Goal: Transaction & Acquisition: Register for event/course

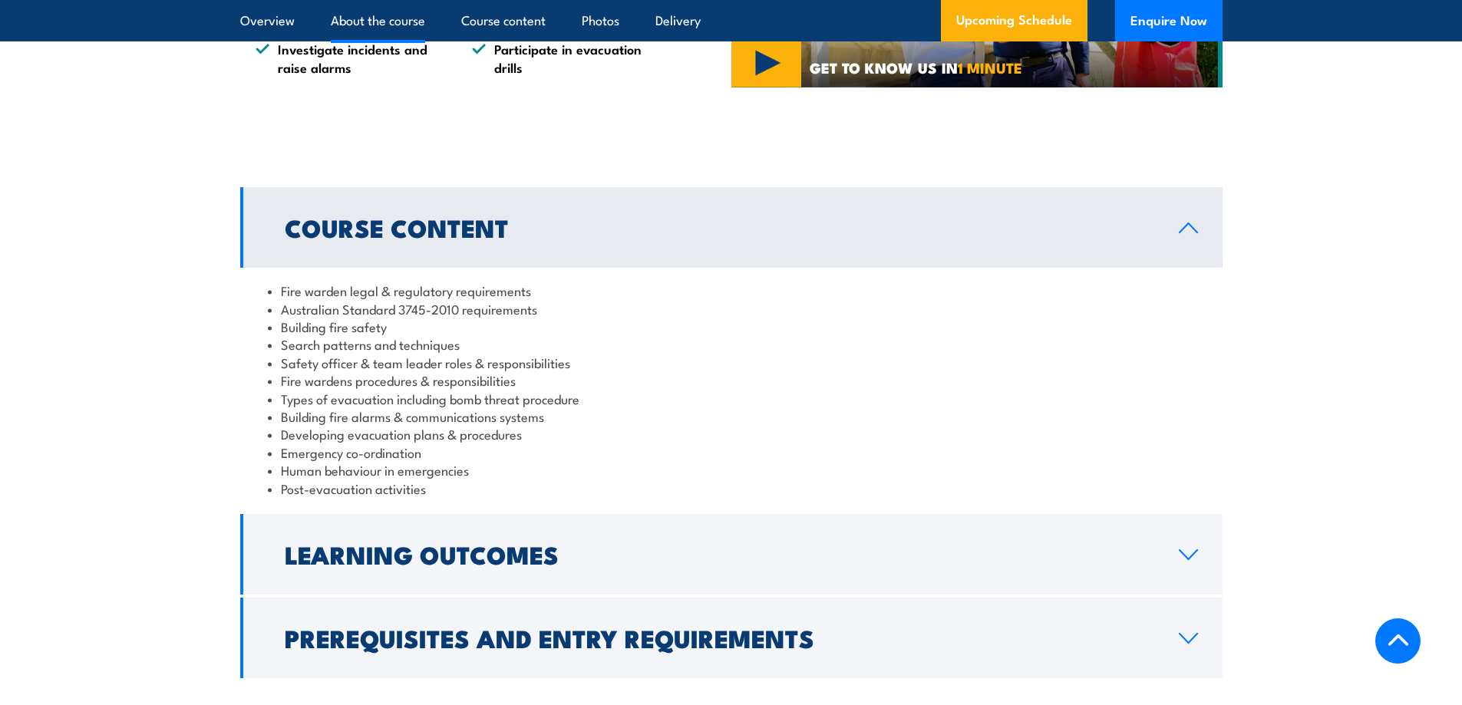
scroll to position [1152, 0]
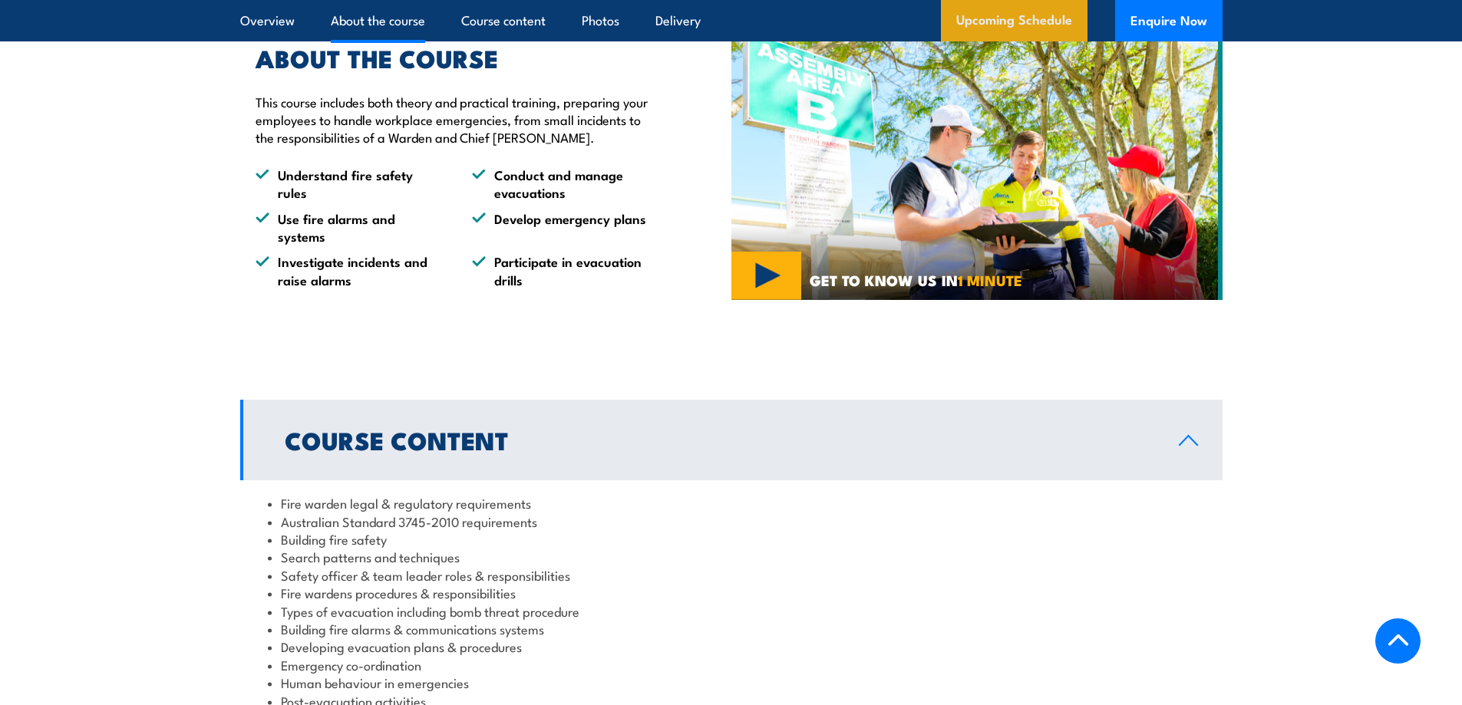
click at [1045, 11] on link "Upcoming Schedule" at bounding box center [1014, 20] width 147 height 41
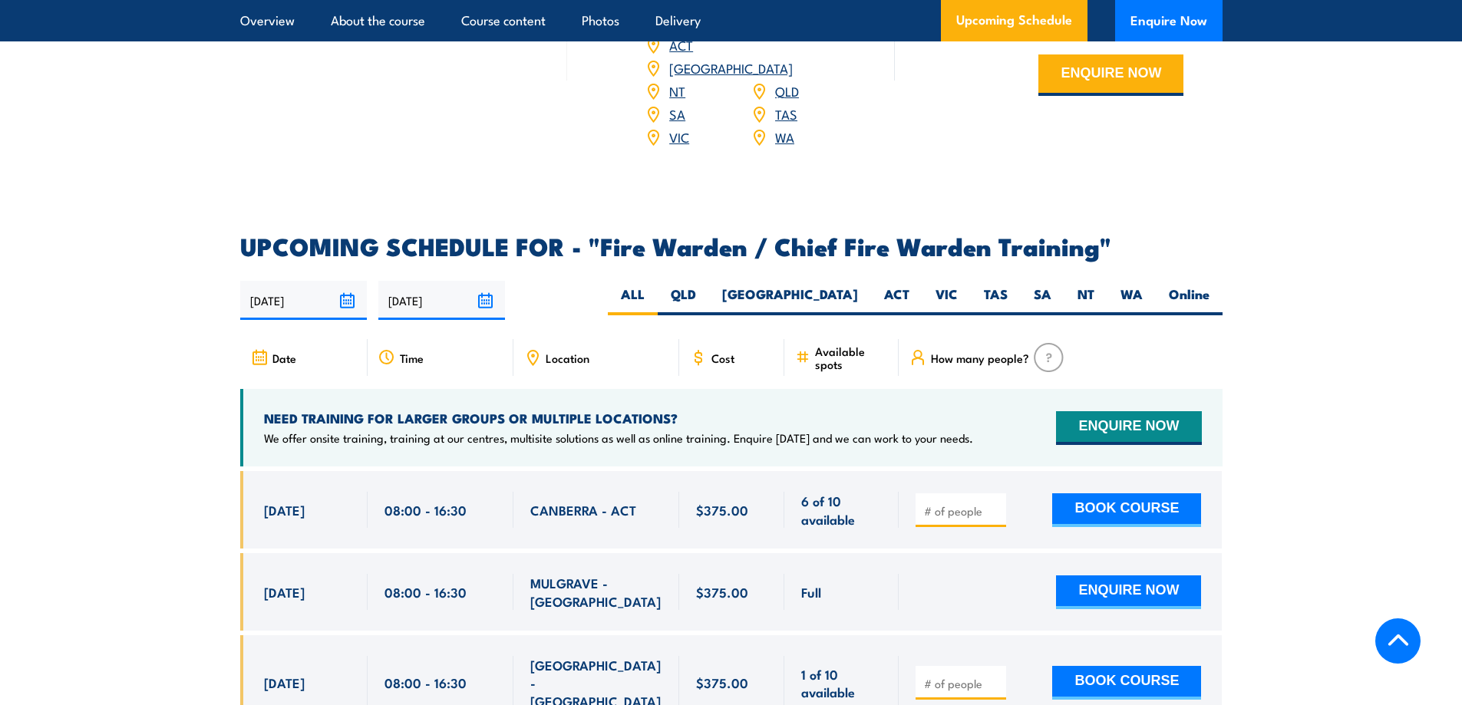
scroll to position [2566, 0]
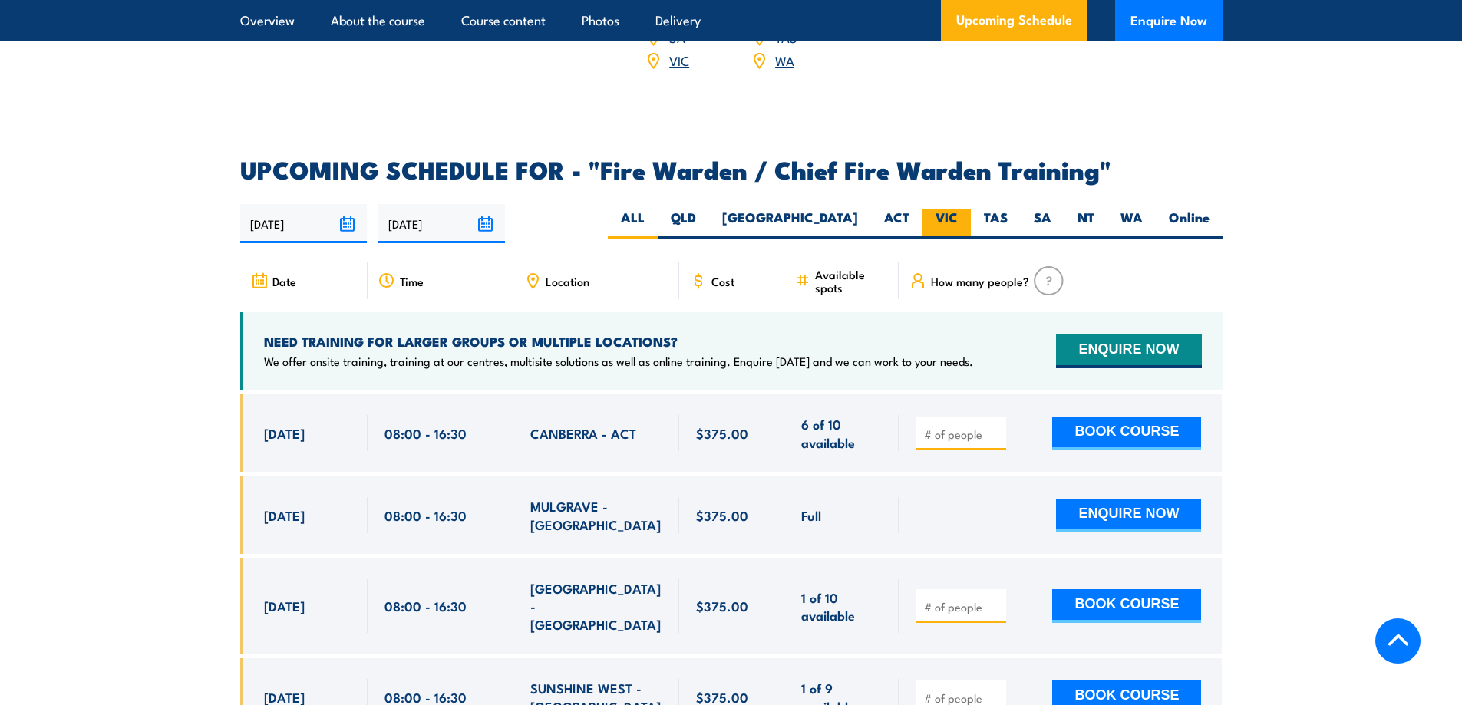
click at [940, 220] on label "VIC" at bounding box center [947, 224] width 48 height 30
click at [958, 219] on input "VIC" at bounding box center [963, 214] width 10 height 10
radio input "true"
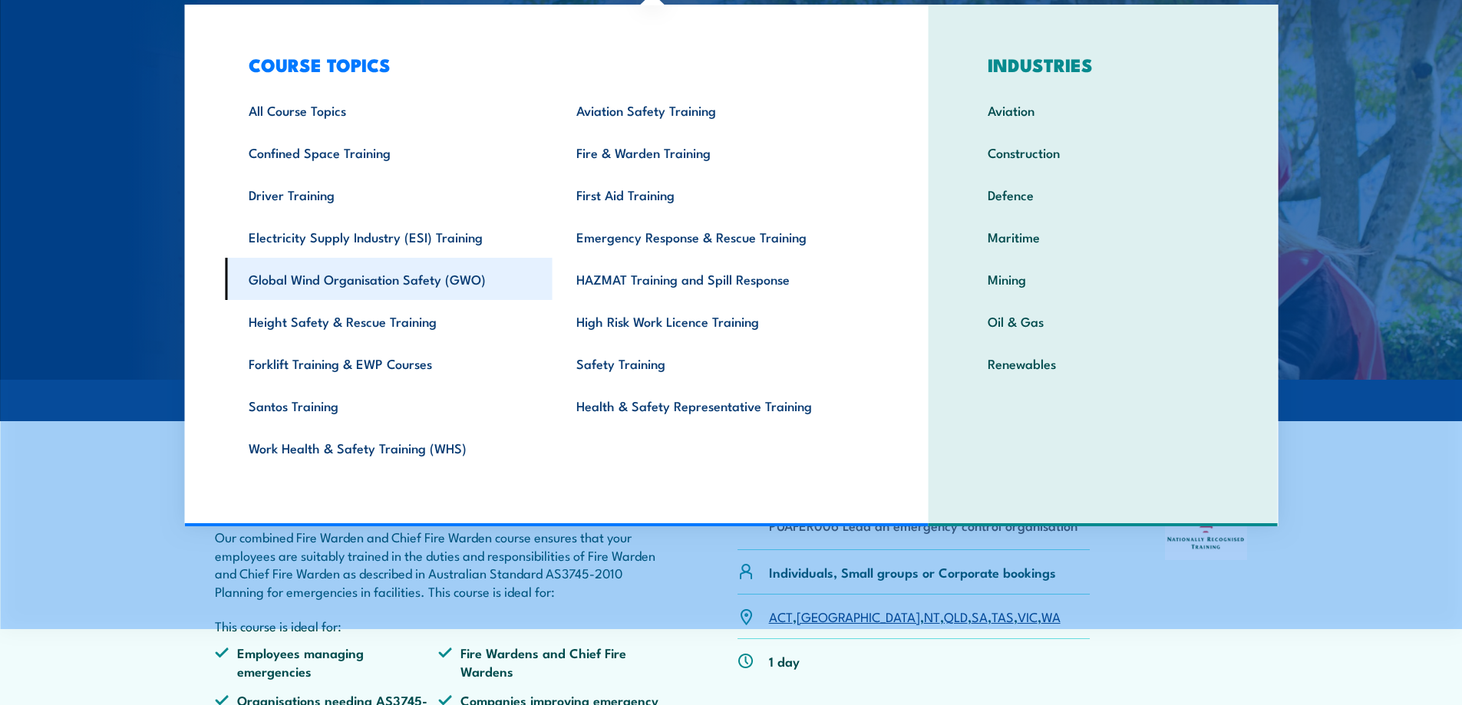
scroll to position [77, 0]
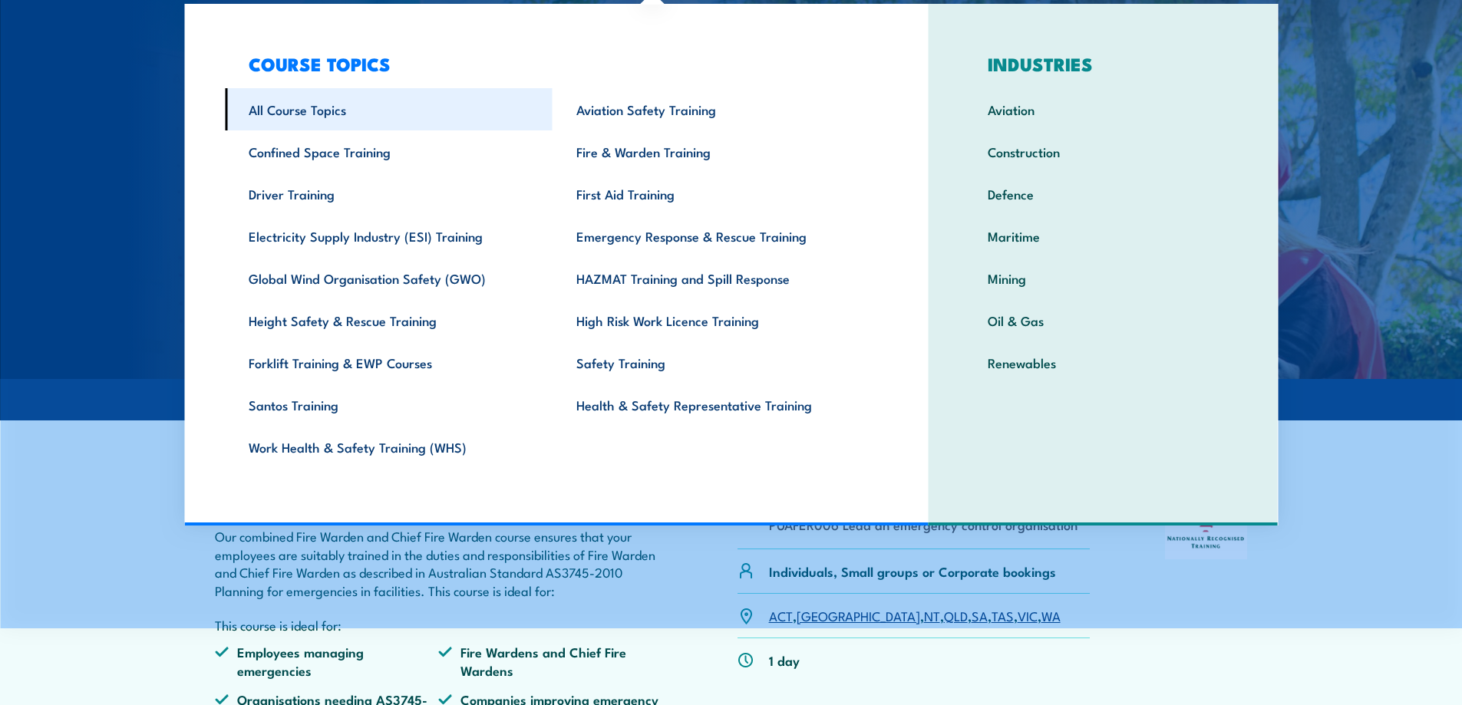
click at [316, 107] on link "All Course Topics" at bounding box center [389, 109] width 328 height 42
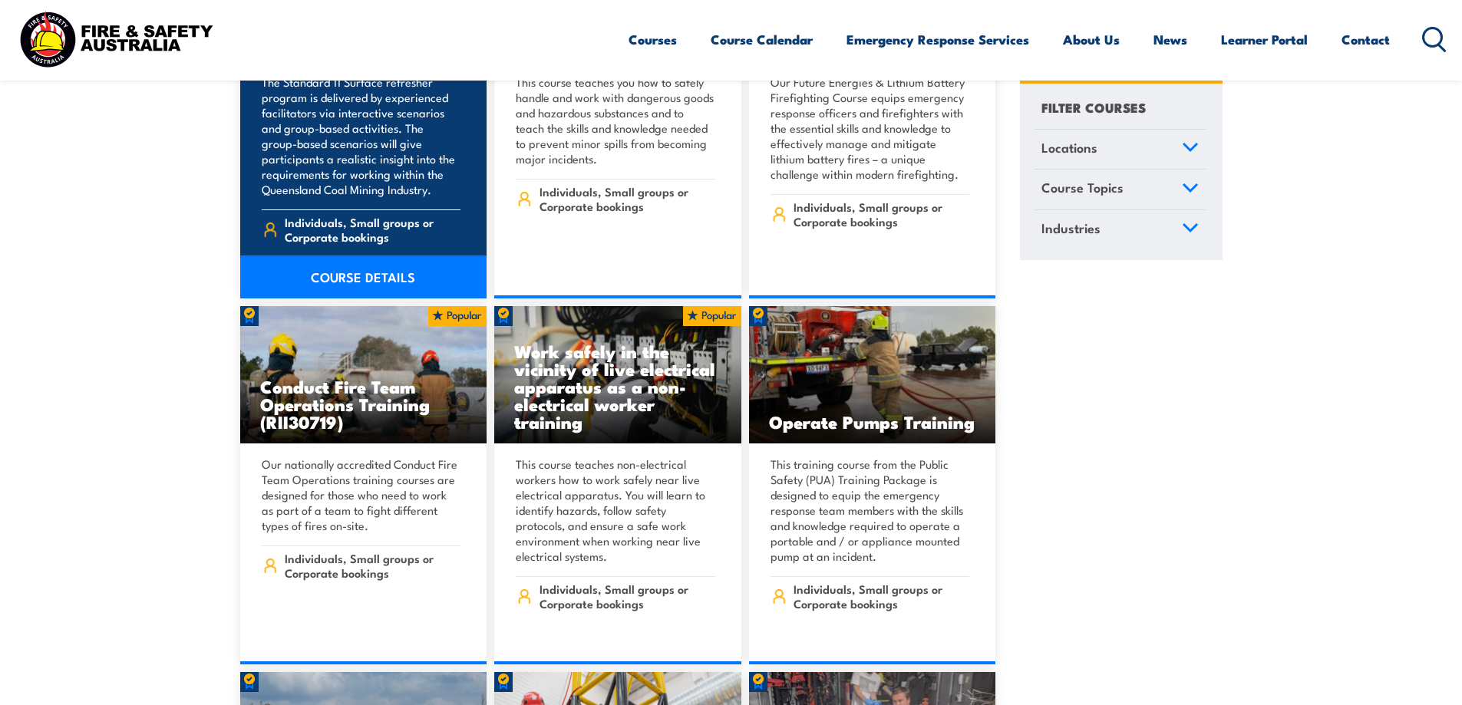
scroll to position [2687, 0]
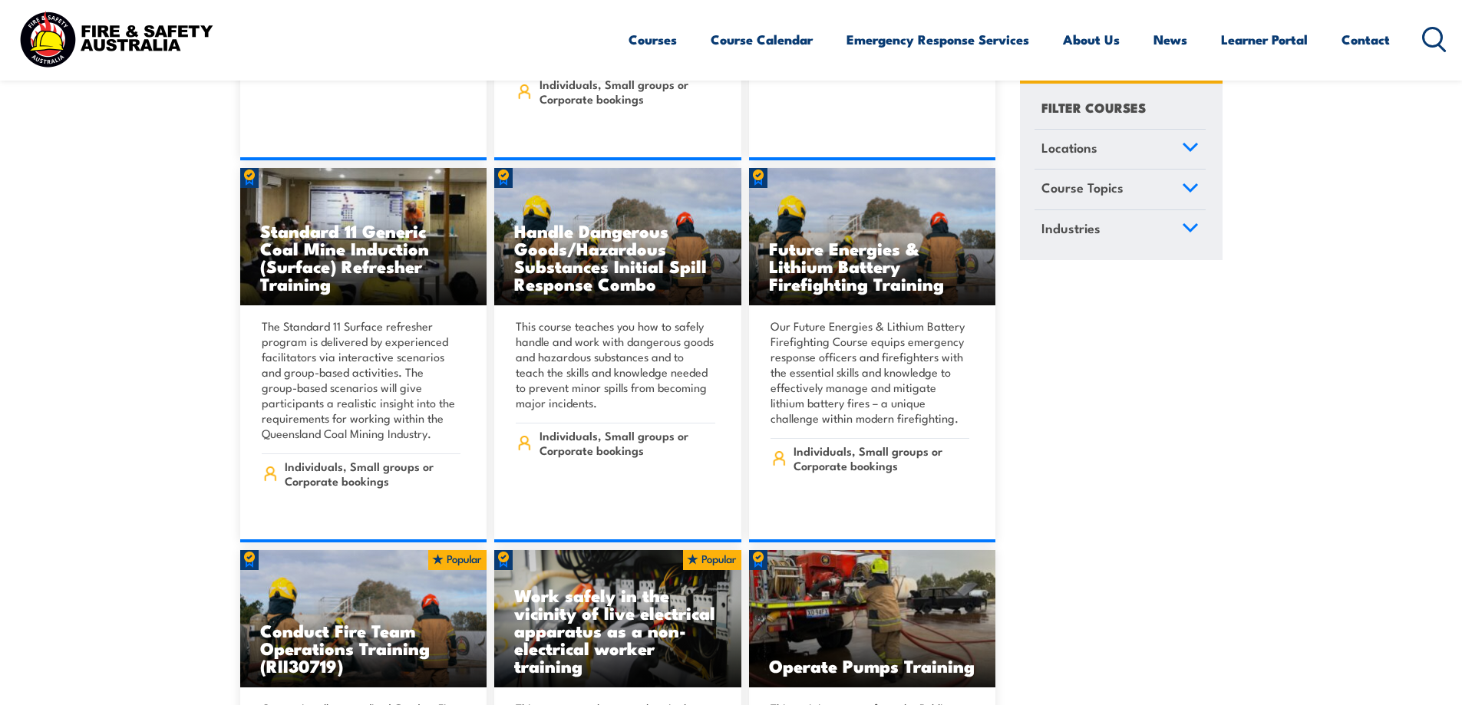
click at [1436, 35] on icon at bounding box center [1435, 39] width 25 height 25
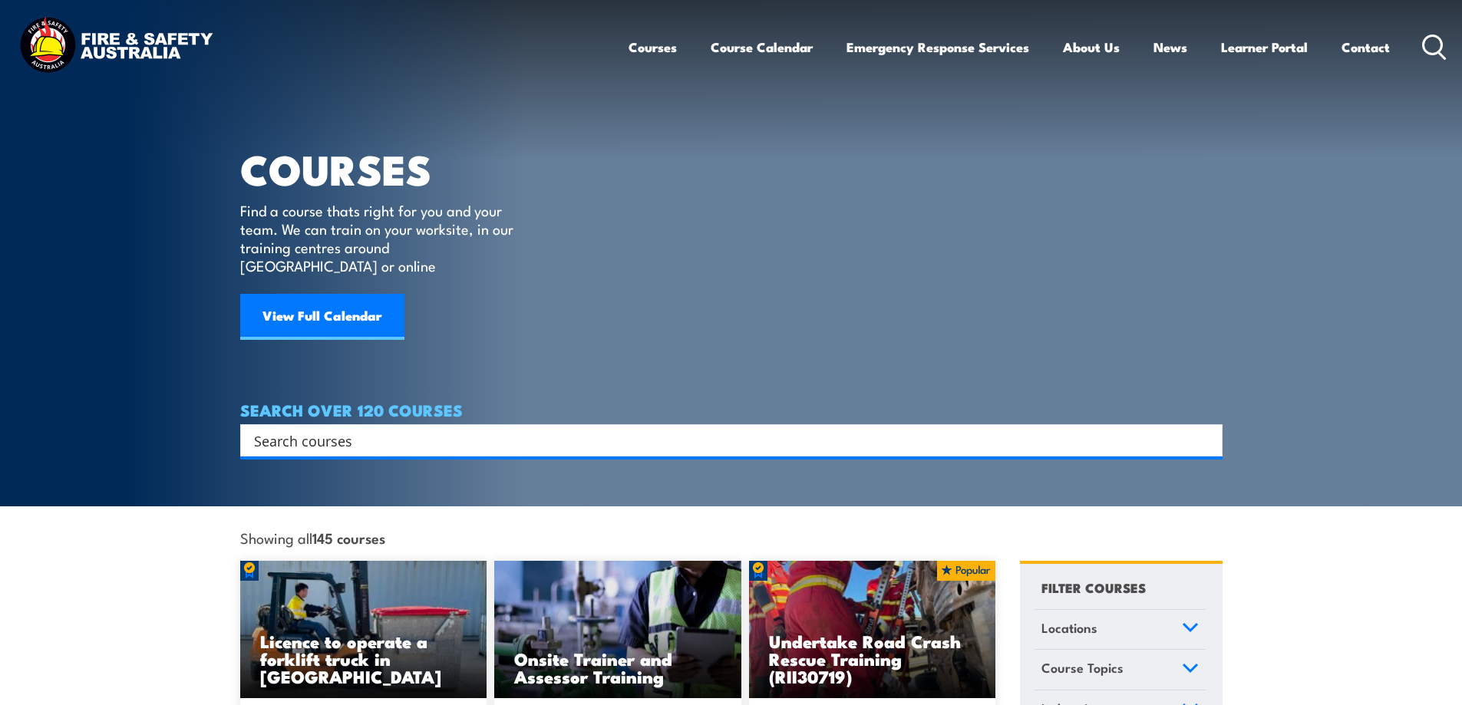
click at [320, 429] on input "Search input" at bounding box center [721, 440] width 935 height 23
type input "fire warden"
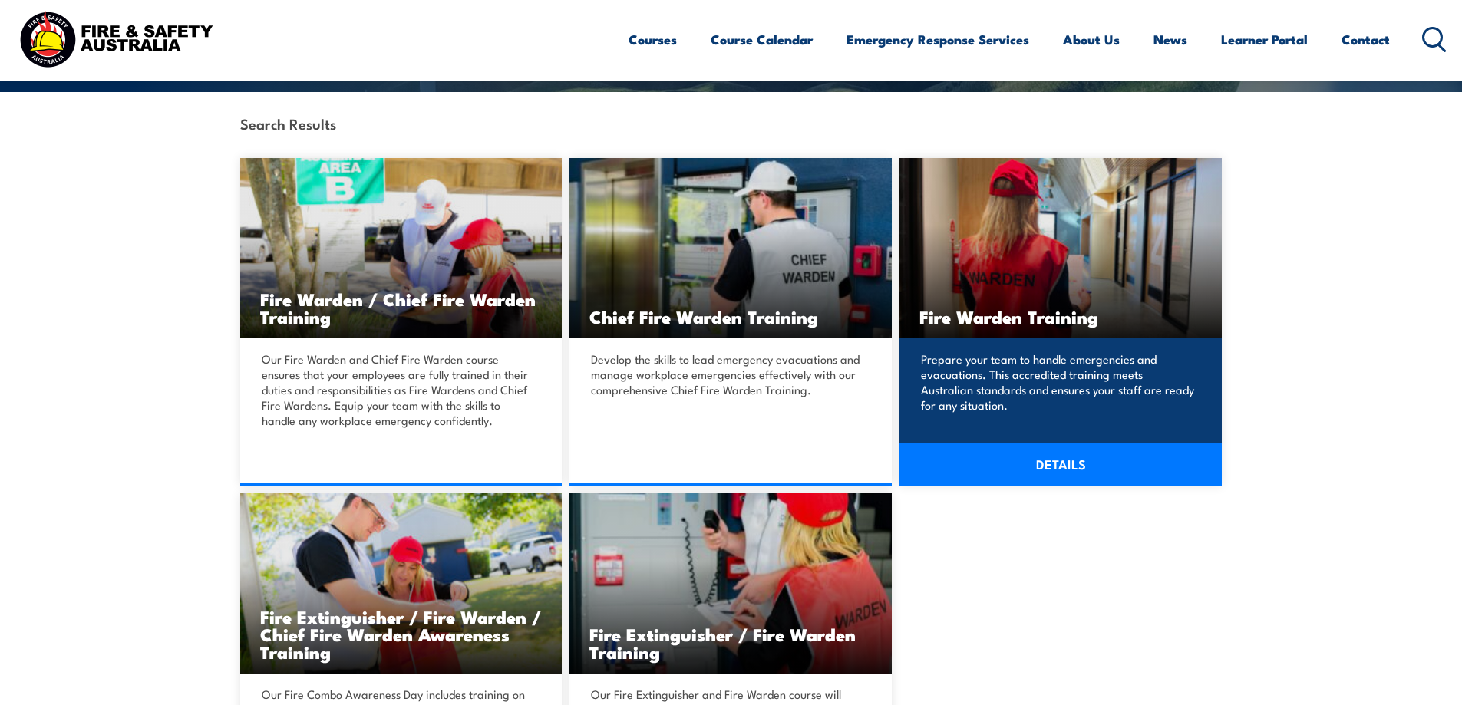
scroll to position [384, 0]
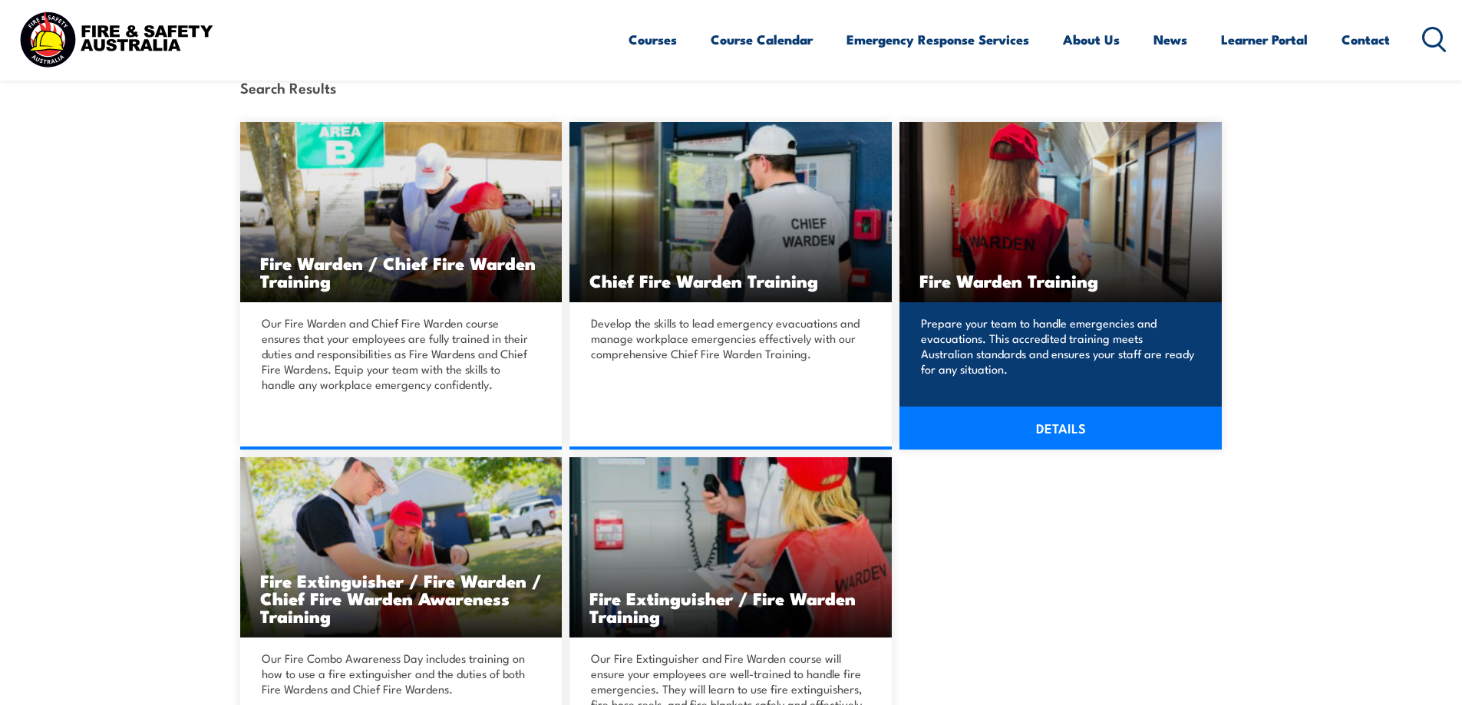
click at [1078, 358] on p "Prepare your team to handle emergencies and evacuations. This accredited traini…" at bounding box center [1058, 346] width 275 height 61
click at [1072, 420] on link "DETAILS" at bounding box center [1061, 428] width 322 height 43
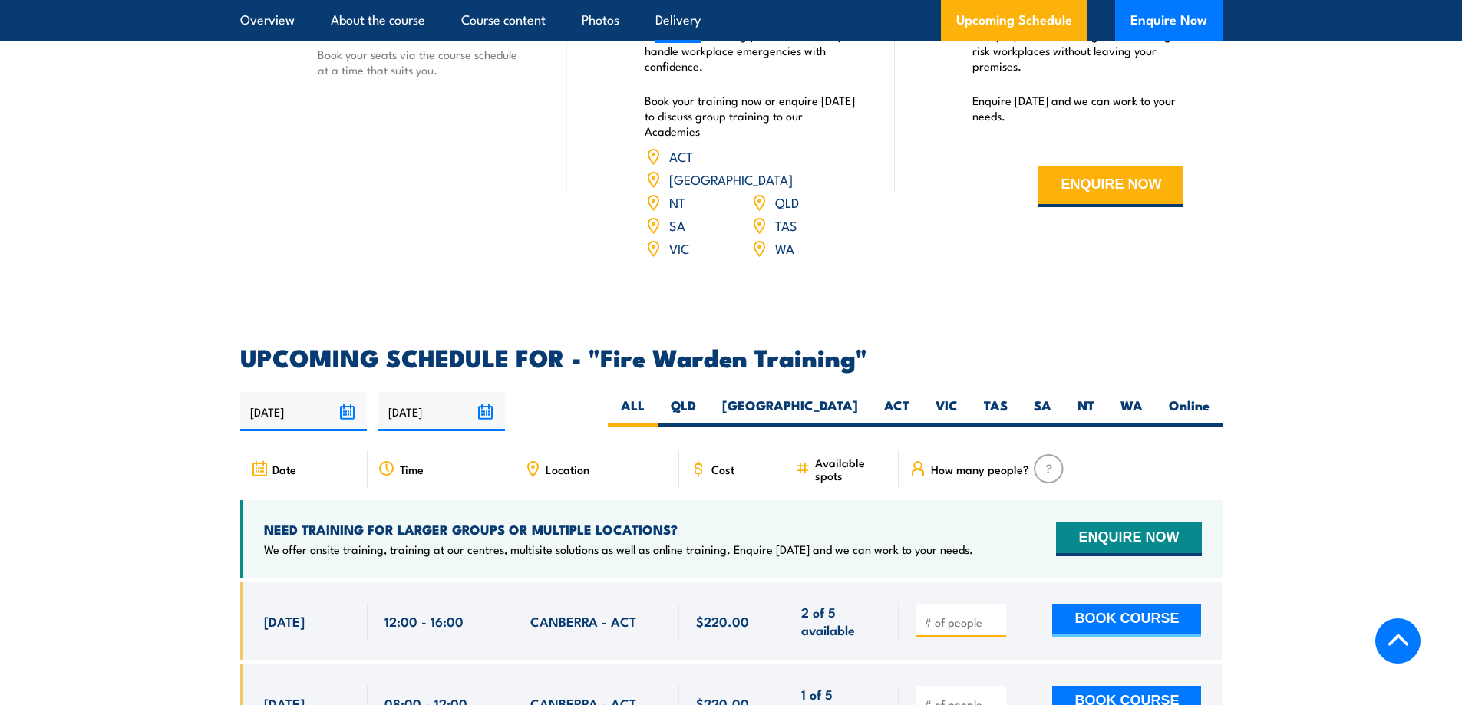
scroll to position [2533, 0]
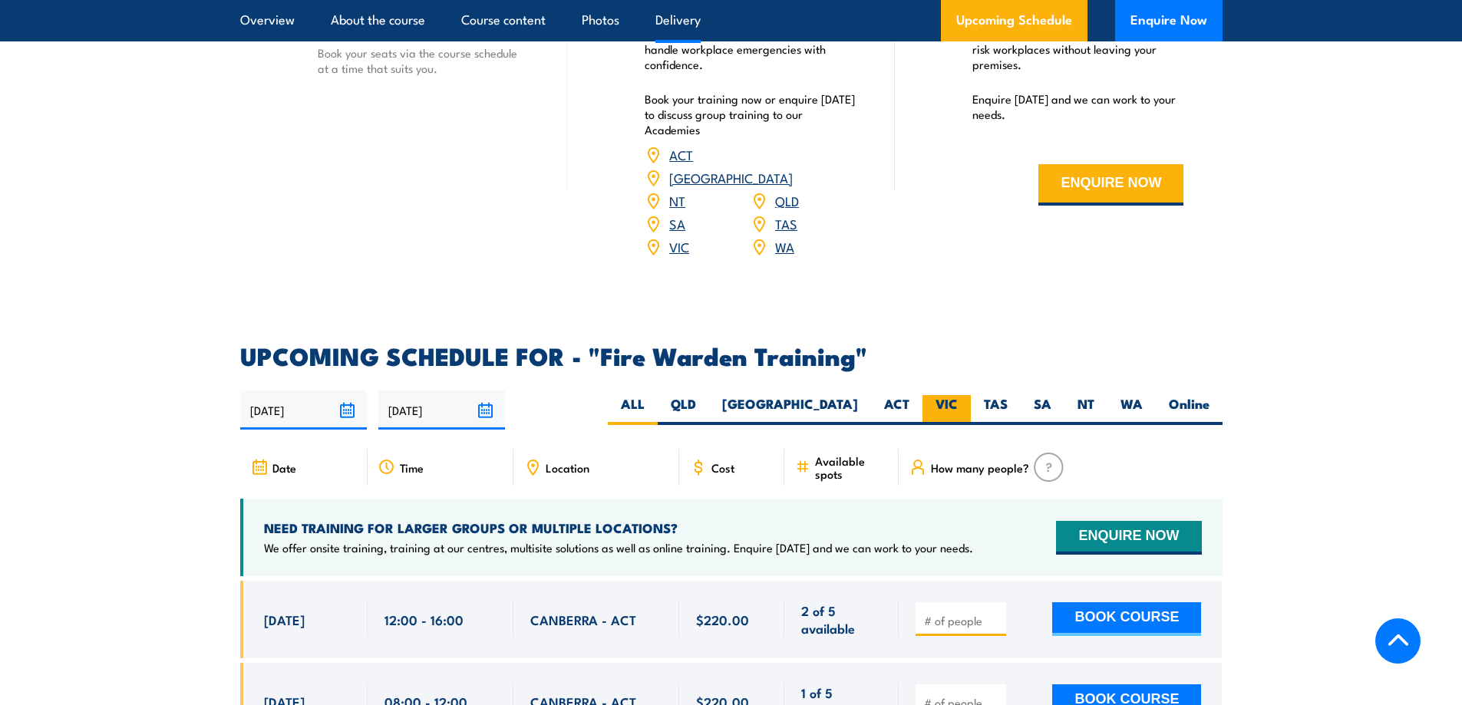
click at [932, 395] on label "VIC" at bounding box center [947, 410] width 48 height 30
click at [958, 395] on input "VIC" at bounding box center [963, 400] width 10 height 10
radio input "true"
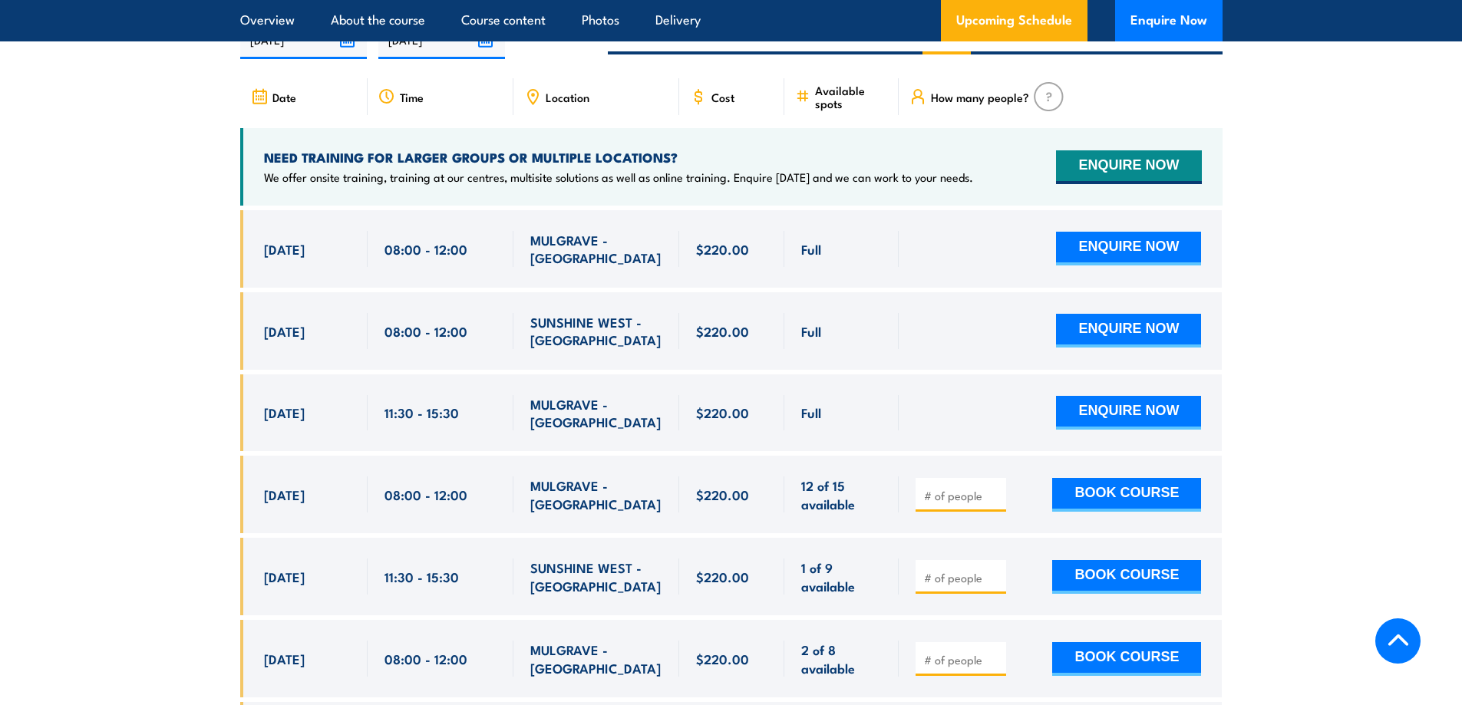
scroll to position [2932, 0]
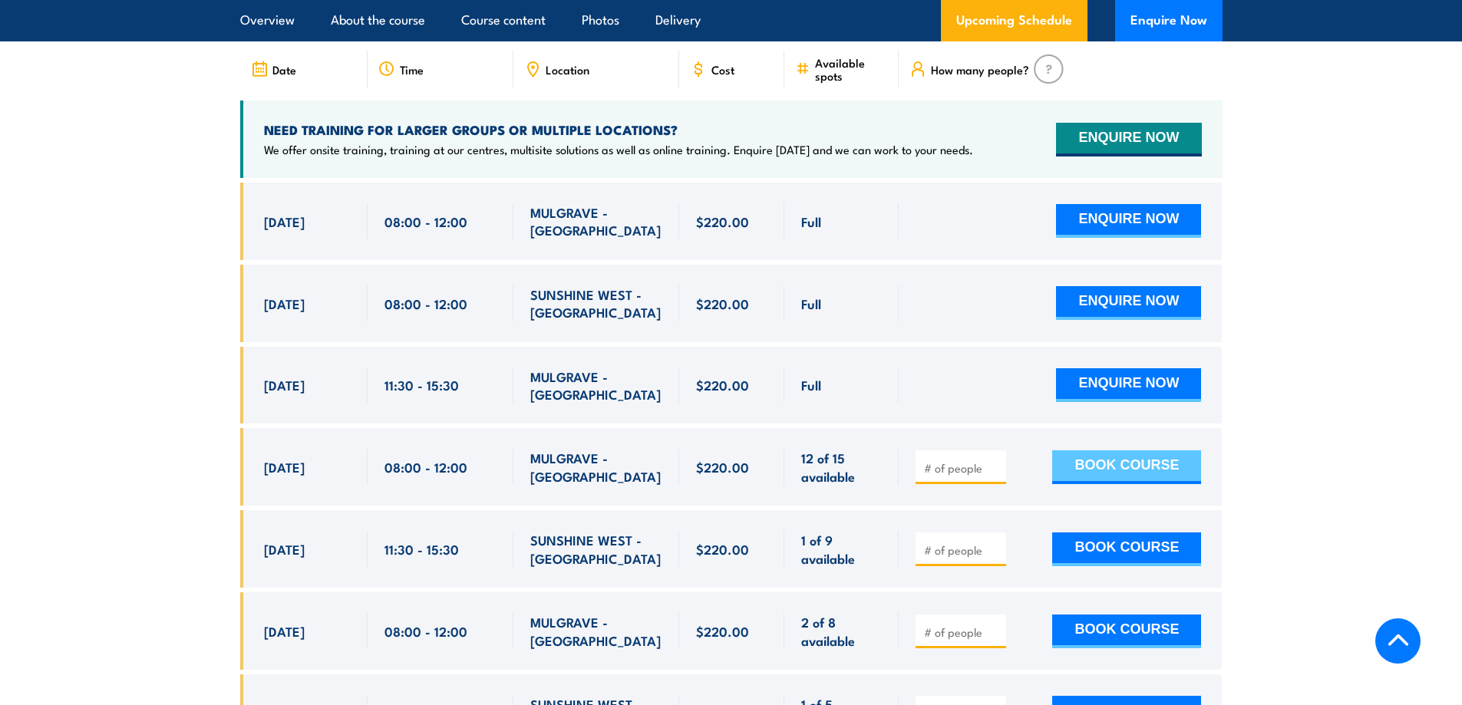
click at [1065, 451] on button "BOOK COURSE" at bounding box center [1126, 468] width 149 height 34
type input "1"
click at [991, 461] on input "1" at bounding box center [962, 468] width 77 height 15
click at [1083, 451] on button "BOOK COURSE" at bounding box center [1126, 468] width 149 height 34
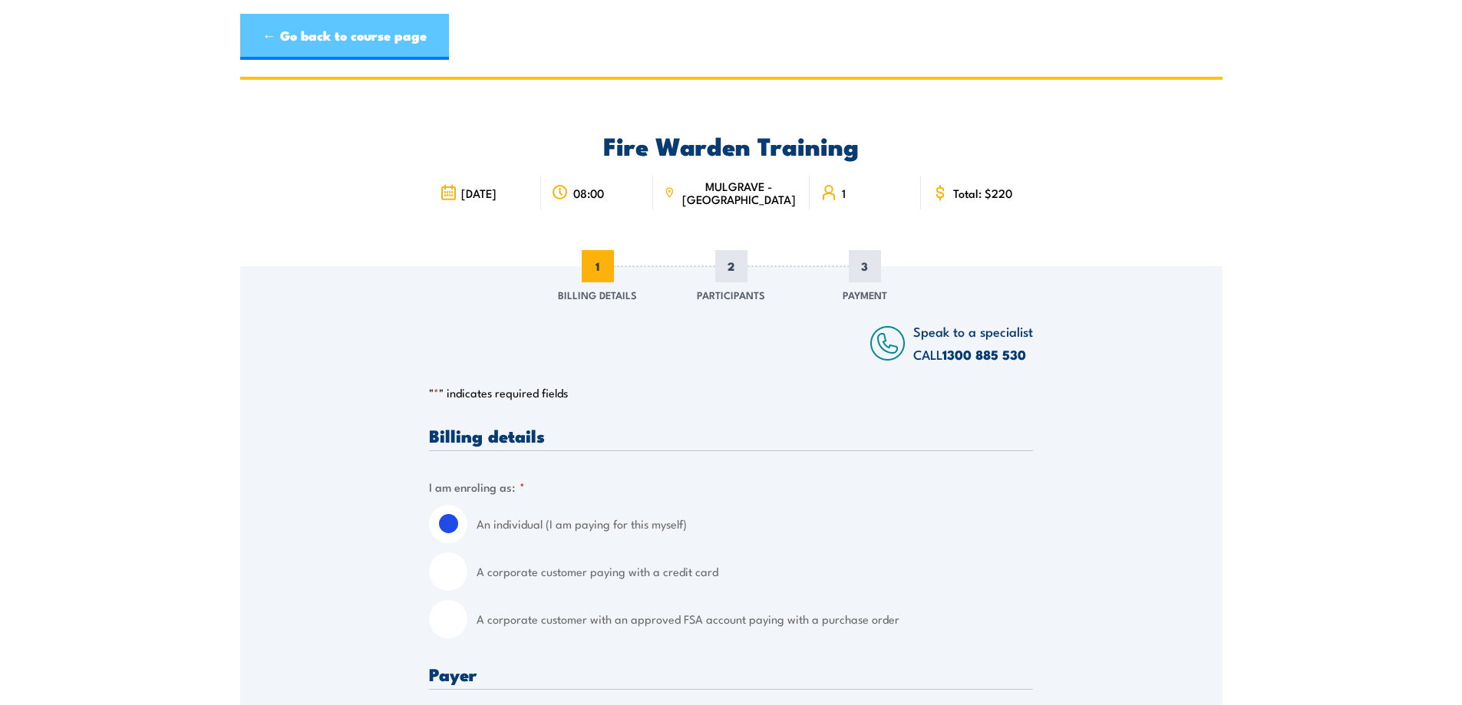
click at [361, 43] on link "← Go back to course page" at bounding box center [344, 37] width 209 height 46
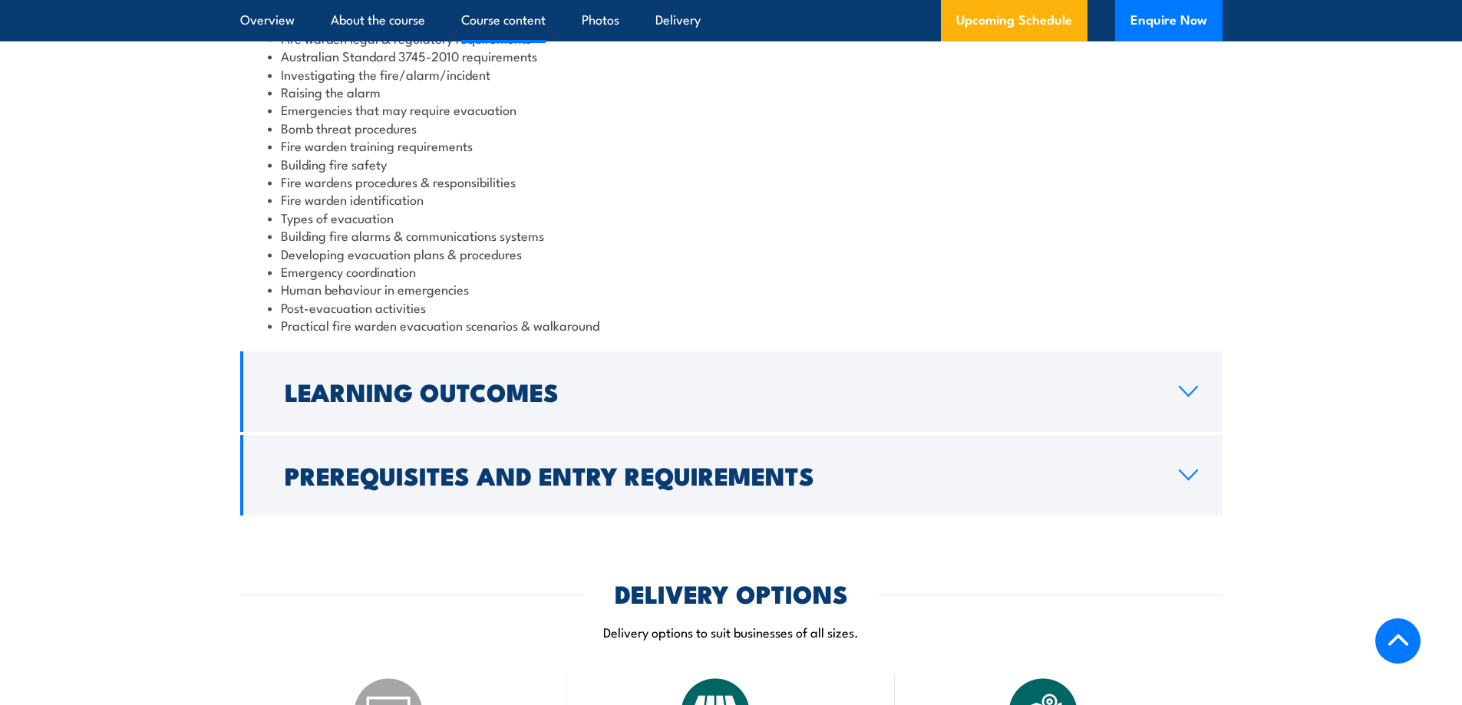
scroll to position [1703, 0]
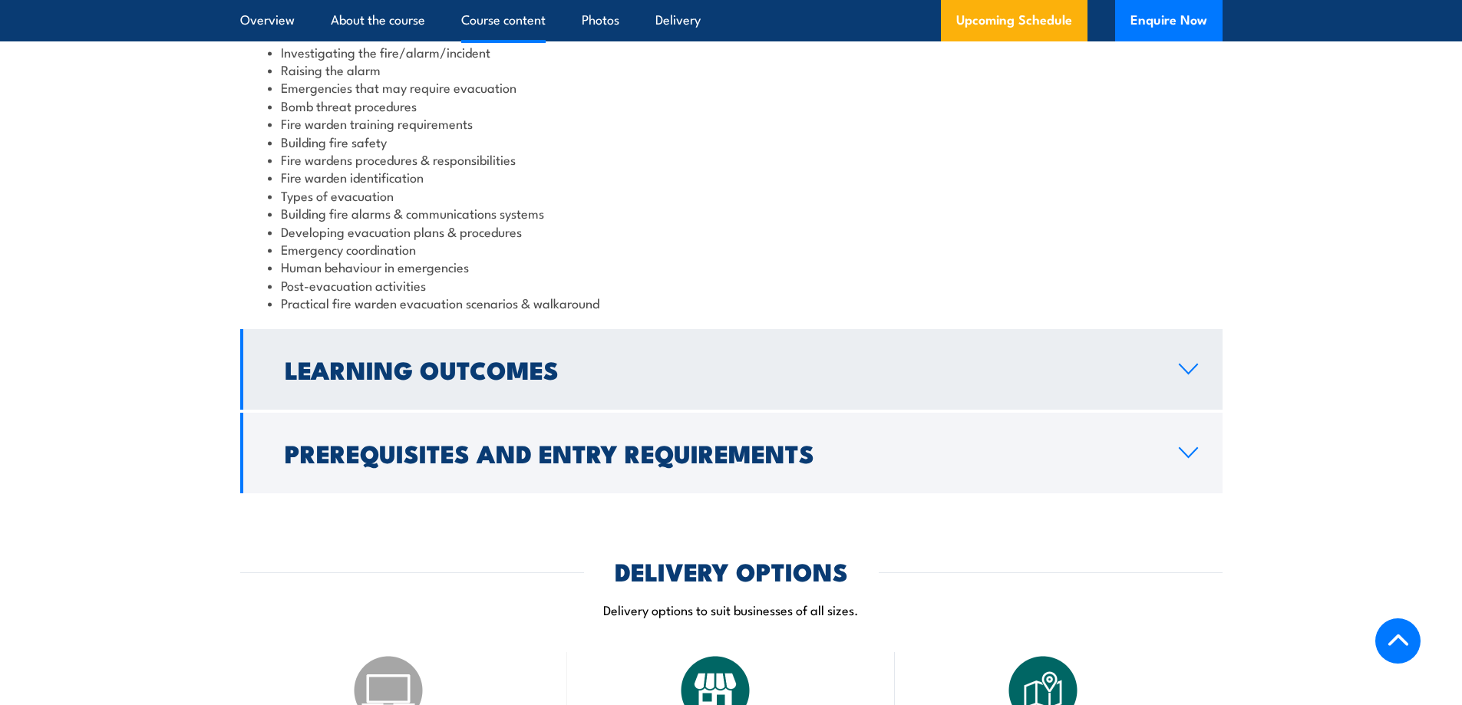
click at [1177, 371] on link "Learning Outcomes" at bounding box center [731, 369] width 983 height 81
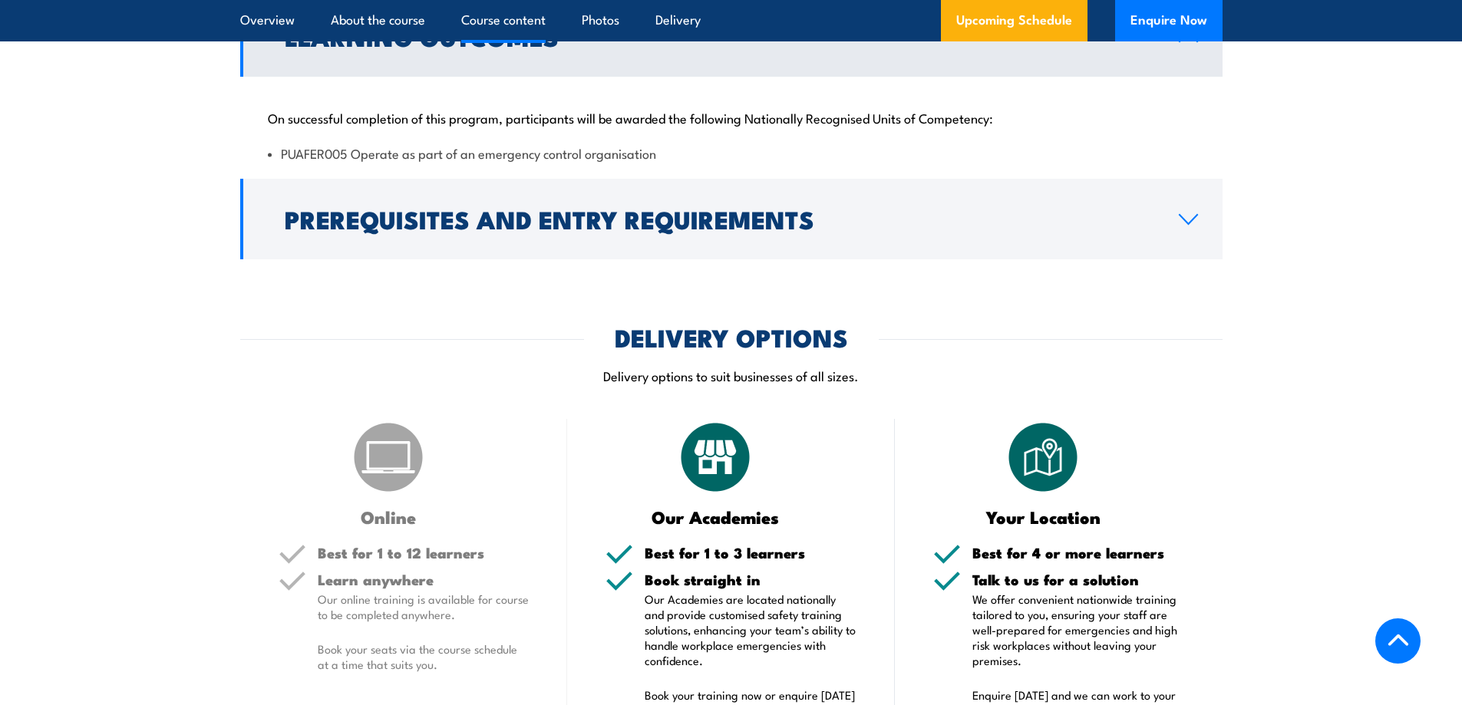
scroll to position [1702, 0]
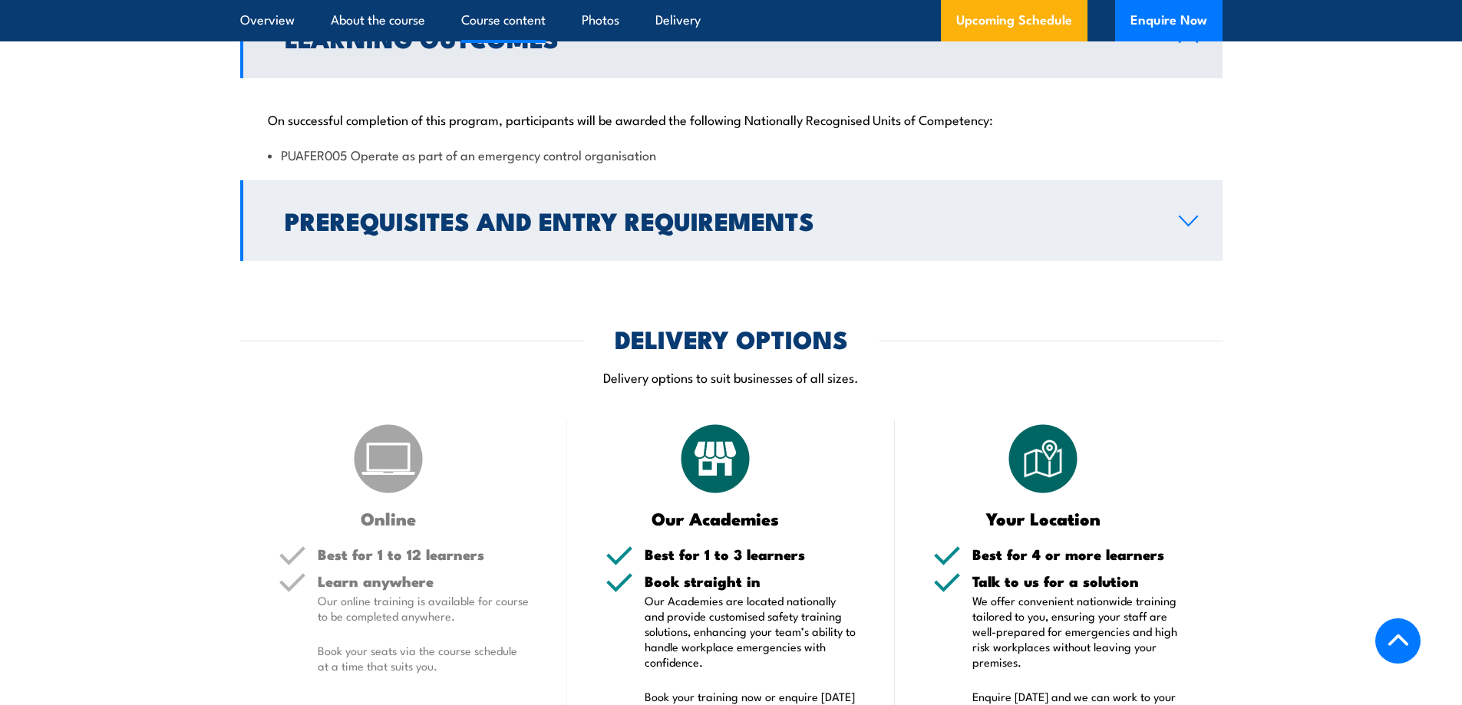
click at [1152, 223] on h2 "Prerequisites and Entry Requirements" at bounding box center [720, 220] width 870 height 21
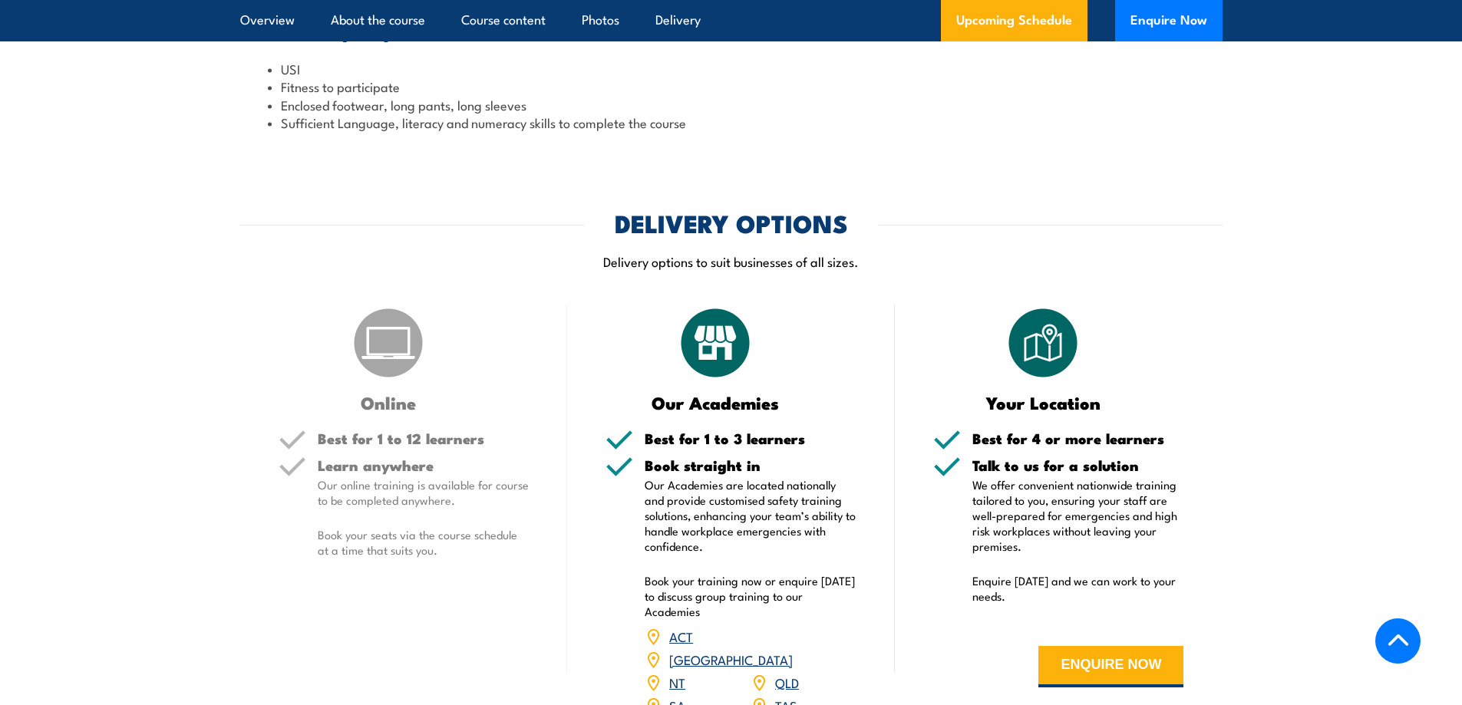
scroll to position [1932, 0]
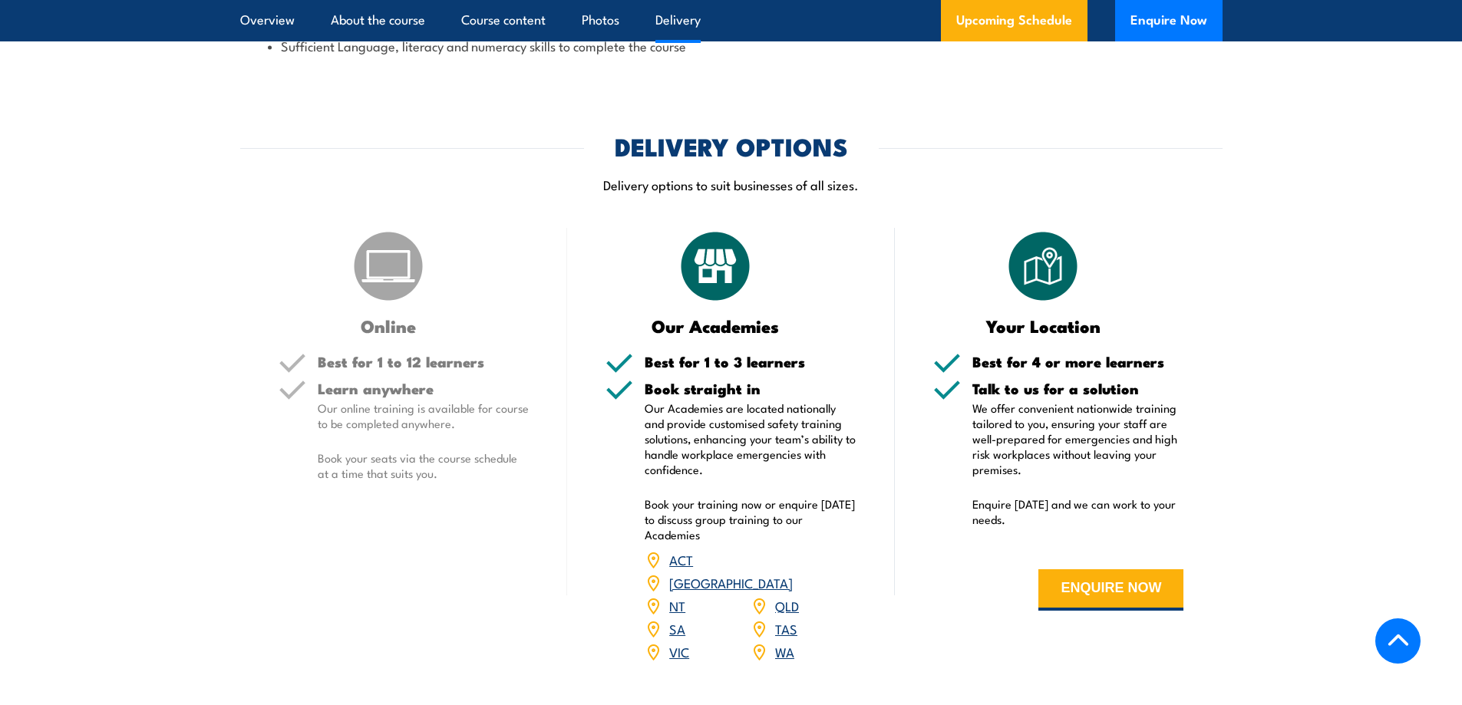
click at [451, 421] on p "Our online training is available for course to be completed anywhere." at bounding box center [424, 416] width 212 height 31
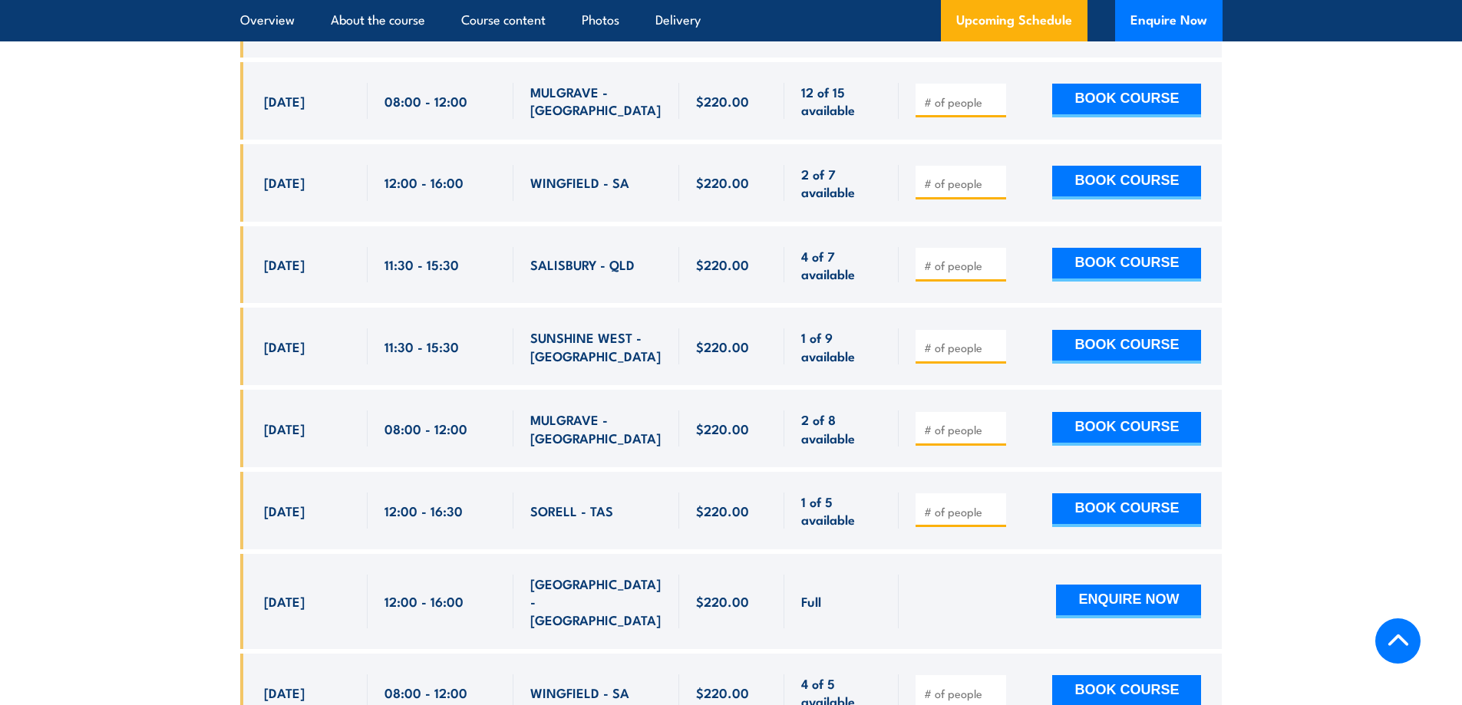
scroll to position [3621, 0]
